Goal: Task Accomplishment & Management: Manage account settings

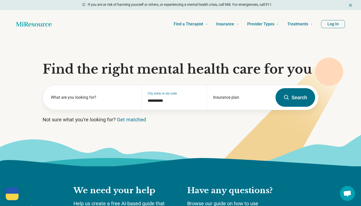
click at [329, 22] on button "Log In" at bounding box center [334, 24] width 24 height 8
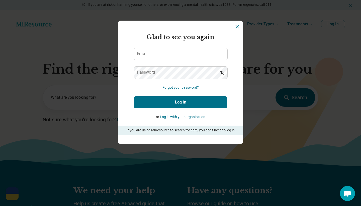
click at [227, 89] on form "Glad to see you again Email Password Forgot your password? Log In or Log in wit…" at bounding box center [180, 84] width 93 height 102
click at [190, 116] on button "Log in with your organization" at bounding box center [182, 116] width 45 height 5
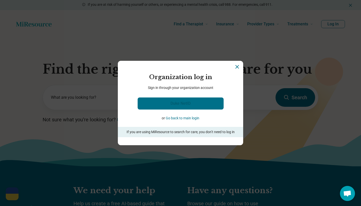
click at [195, 107] on link "Duke NetID" at bounding box center [181, 103] width 86 height 12
